Goal: Task Accomplishment & Management: Manage account settings

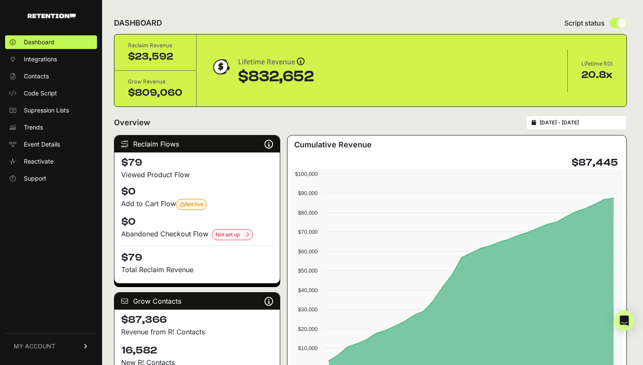
click at [38, 339] on link "MY ACCOUNT" at bounding box center [51, 346] width 92 height 26
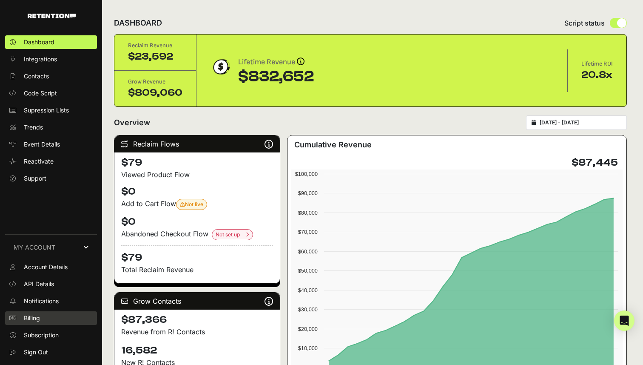
click at [42, 317] on link "Billing" at bounding box center [51, 318] width 92 height 14
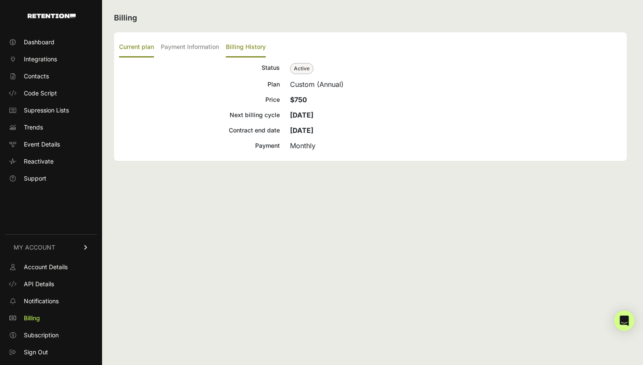
click at [250, 46] on label "Billing History" at bounding box center [246, 47] width 40 height 20
click at [0, 0] on input "Billing History" at bounding box center [0, 0] width 0 height 0
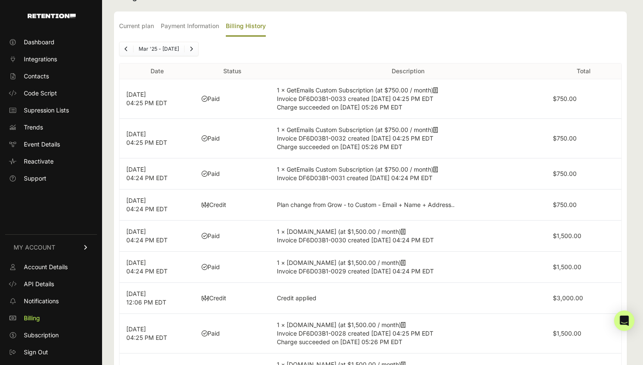
scroll to position [25, 0]
